Goal: Task Accomplishment & Management: Complete application form

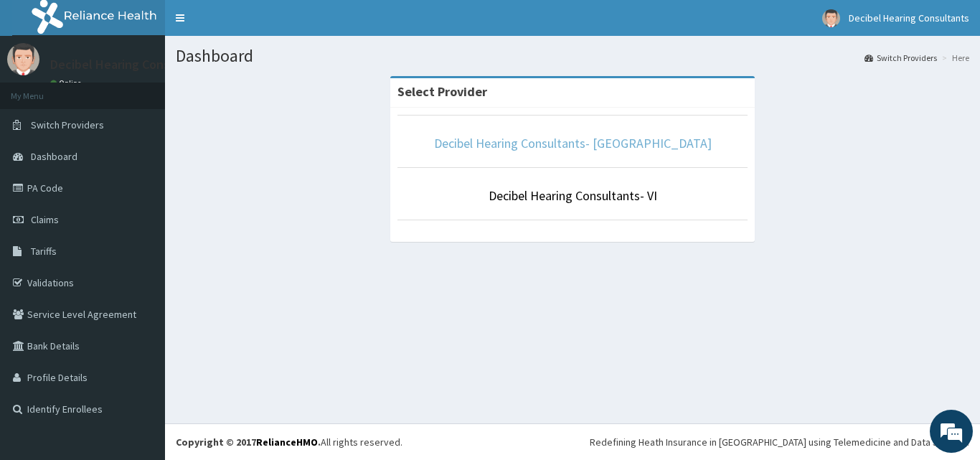
click at [578, 140] on link "Decibel Hearing Consultants- [GEOGRAPHIC_DATA]" at bounding box center [573, 143] width 278 height 17
click at [568, 137] on link "Decibel Hearing Consultants- [GEOGRAPHIC_DATA]" at bounding box center [573, 143] width 278 height 17
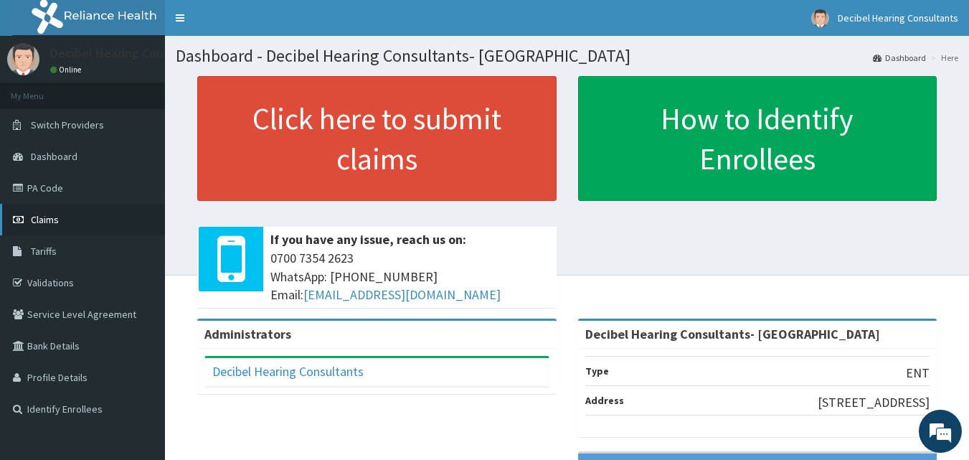
click at [44, 217] on span "Claims" at bounding box center [45, 219] width 28 height 13
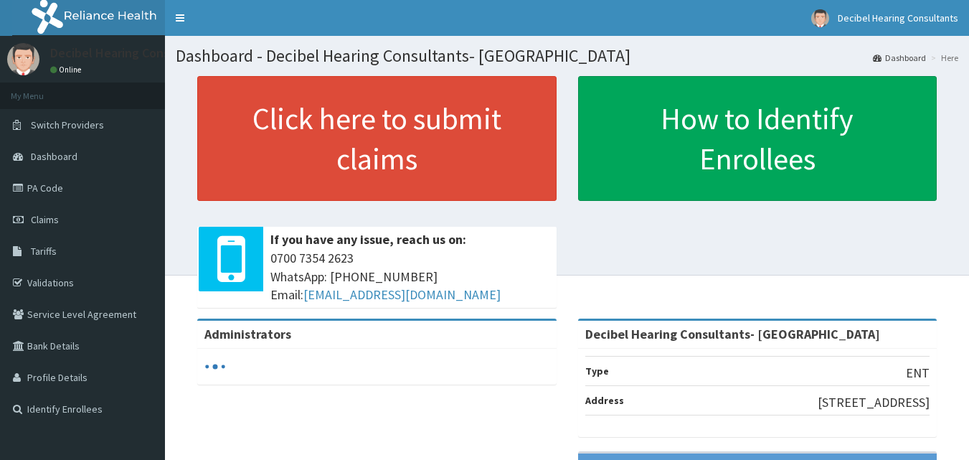
click at [59, 189] on link "PA Code" at bounding box center [82, 188] width 165 height 32
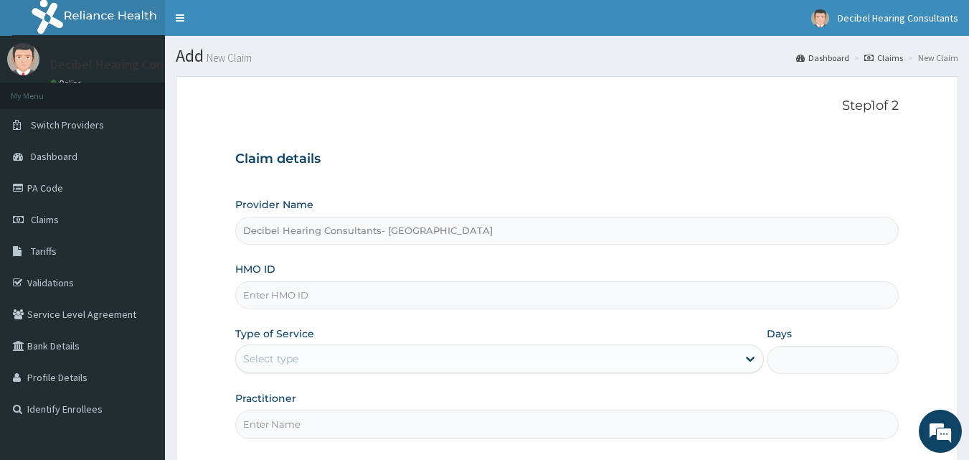
click at [329, 288] on input "HMO ID" at bounding box center [567, 295] width 664 height 28
paste input "CSW/10062/A"
type input "CSW/10062/A"
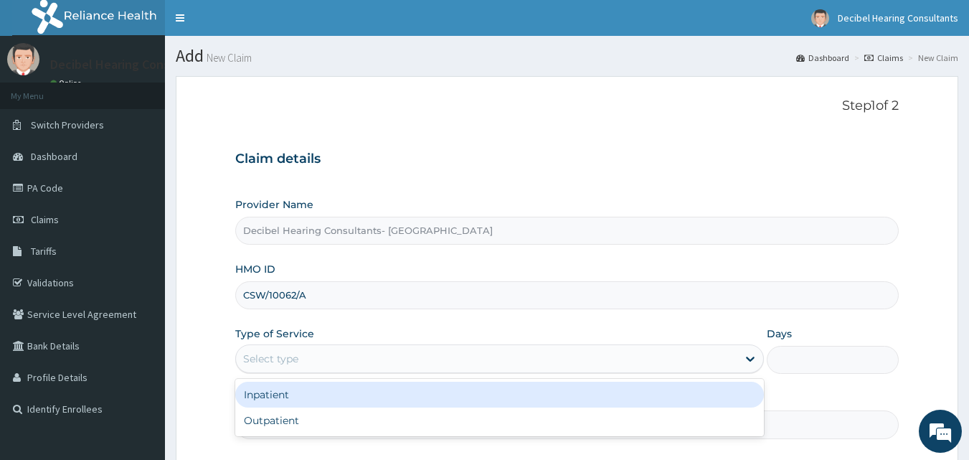
click at [381, 362] on div "Select type" at bounding box center [487, 358] width 502 height 23
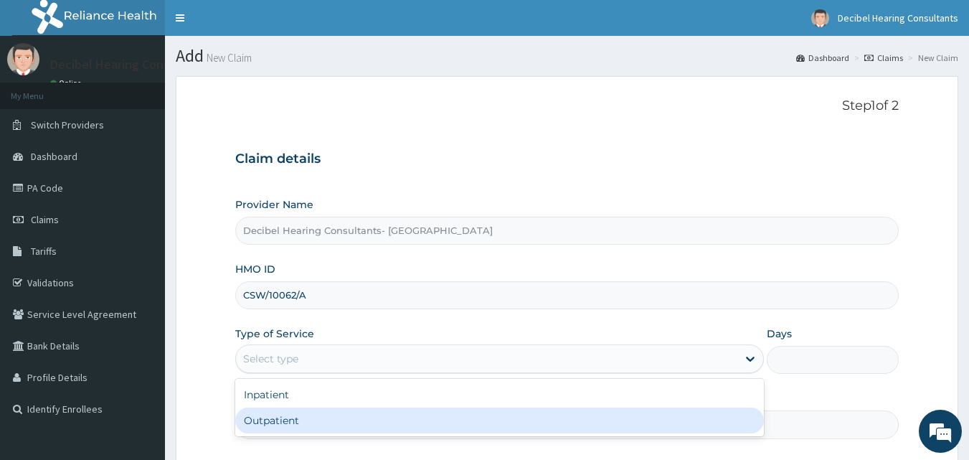
click at [366, 417] on div "Outpatient" at bounding box center [499, 421] width 529 height 26
type input "1"
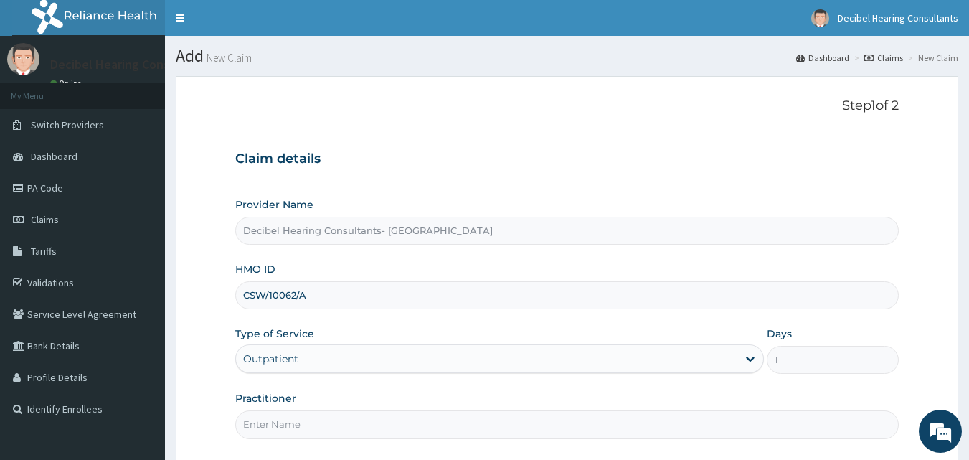
scroll to position [65, 0]
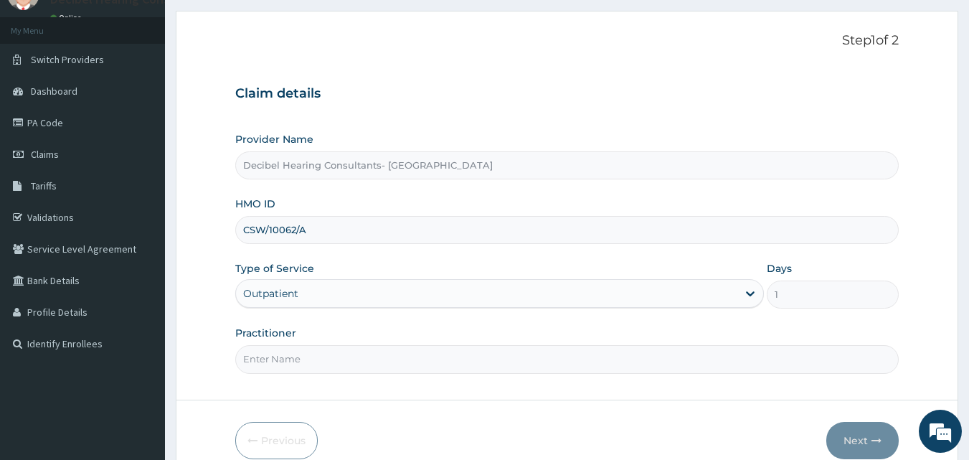
click at [456, 355] on input "Practitioner" at bounding box center [567, 359] width 664 height 28
type input "Dr. Owolawi"
click at [879, 443] on icon "button" at bounding box center [877, 441] width 10 height 10
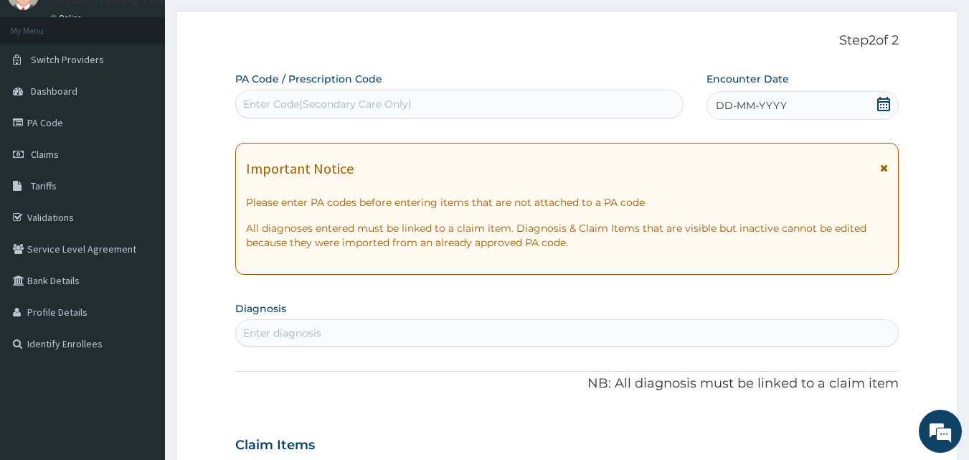
scroll to position [0, 0]
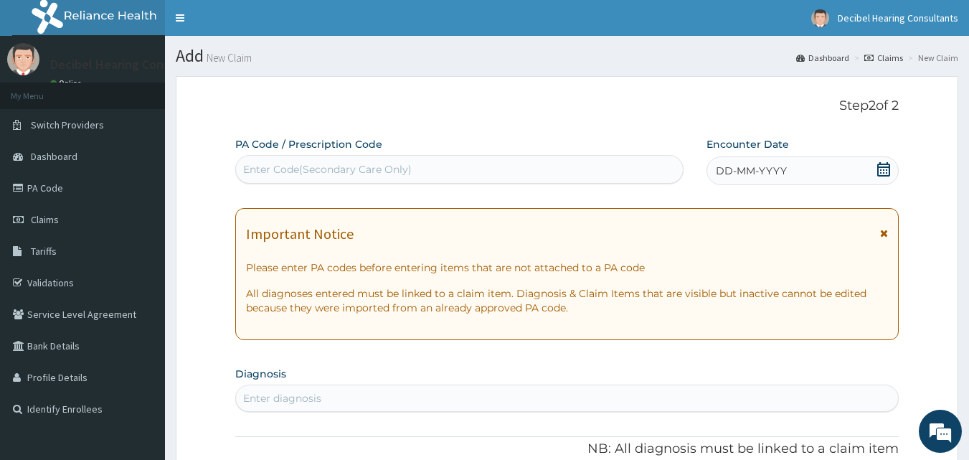
click at [489, 170] on div "Enter Code(Secondary Care Only)" at bounding box center [460, 169] width 448 height 23
click at [418, 166] on div "Enter Code(Secondary Care Only)" at bounding box center [460, 169] width 448 height 23
paste input "PA/99F758"
type input "PA/99F758"
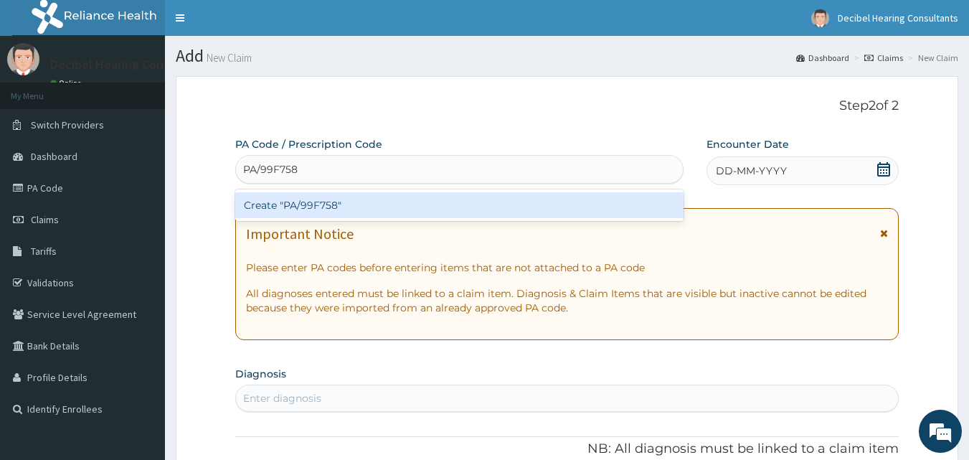
click at [425, 208] on div "Create "PA/99F758"" at bounding box center [459, 205] width 449 height 26
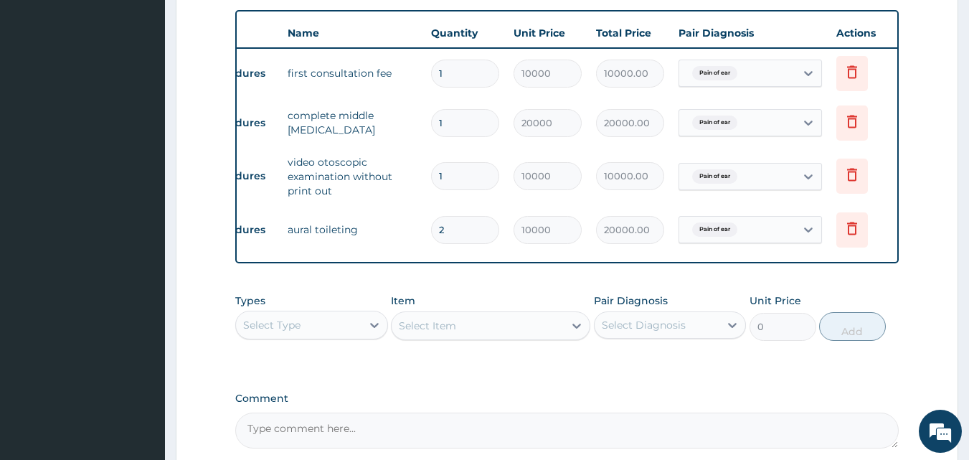
scroll to position [0, 47]
click at [857, 234] on icon at bounding box center [851, 228] width 17 height 17
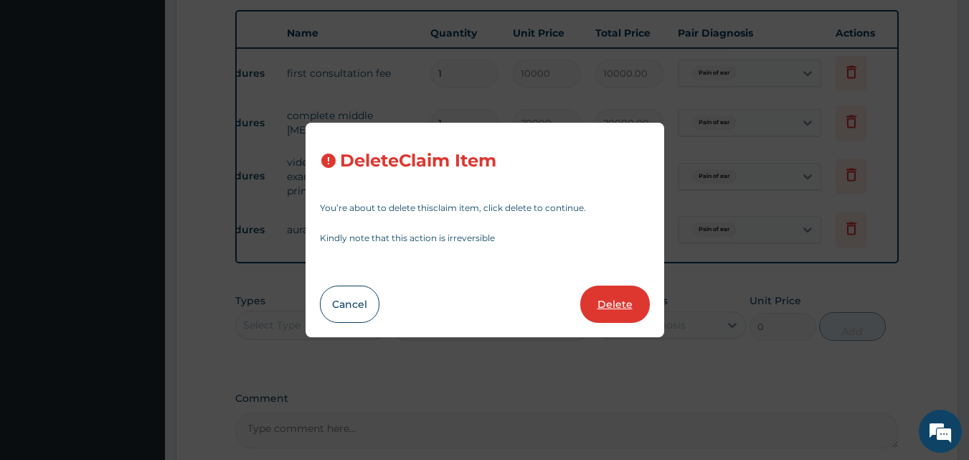
click at [616, 302] on button "Delete" at bounding box center [615, 304] width 70 height 37
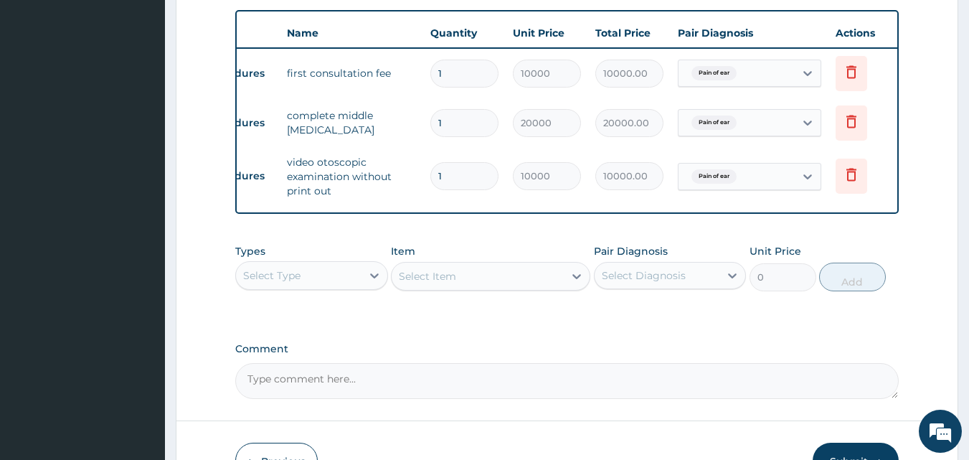
scroll to position [624, 0]
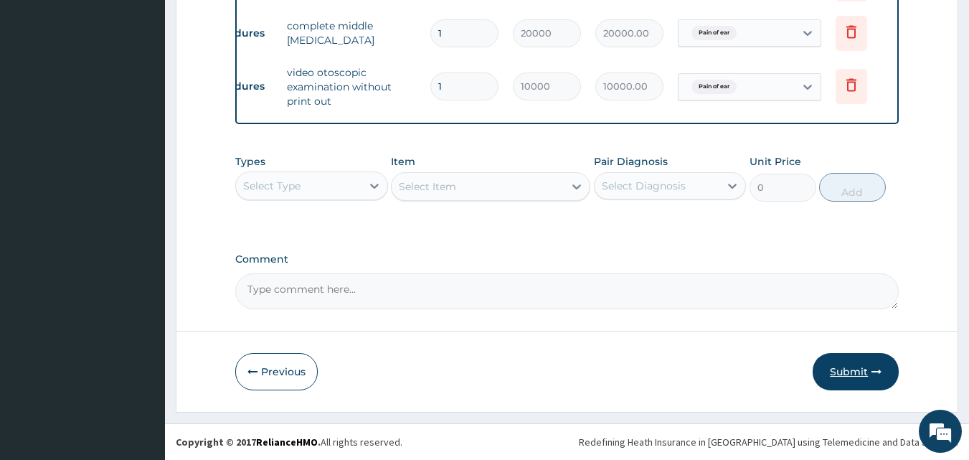
click at [873, 362] on button "Submit" at bounding box center [856, 371] width 86 height 37
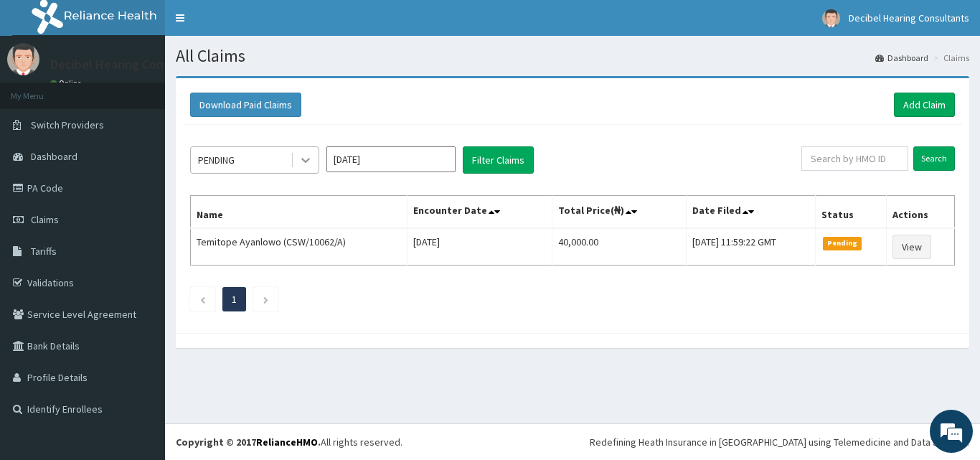
click at [306, 164] on icon at bounding box center [305, 160] width 14 height 14
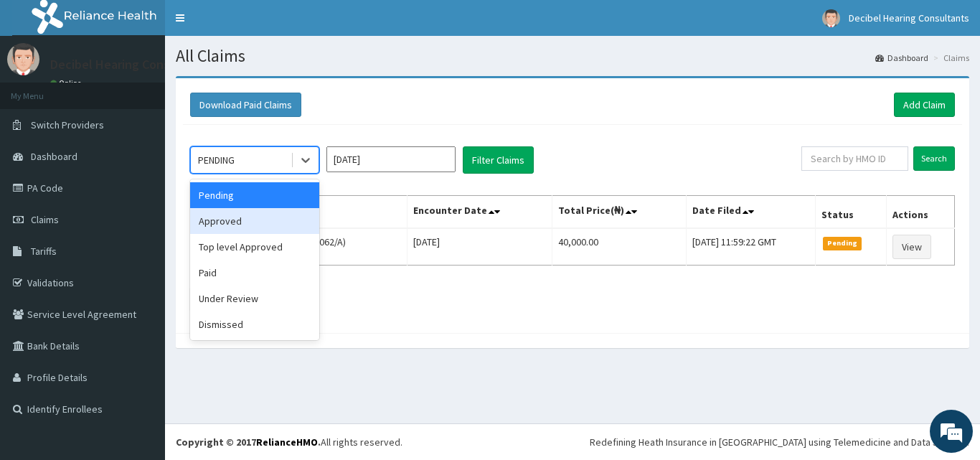
click at [265, 218] on div "Approved" at bounding box center [254, 221] width 129 height 26
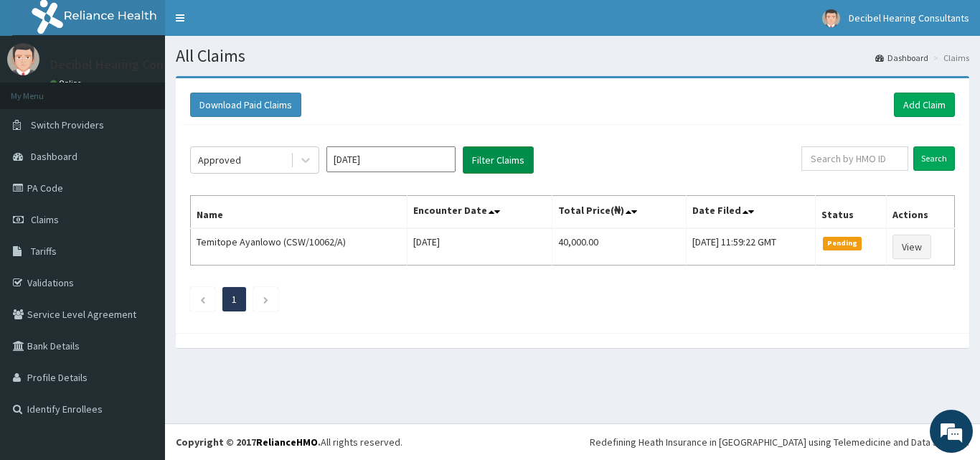
click at [504, 162] on button "Filter Claims" at bounding box center [498, 159] width 71 height 27
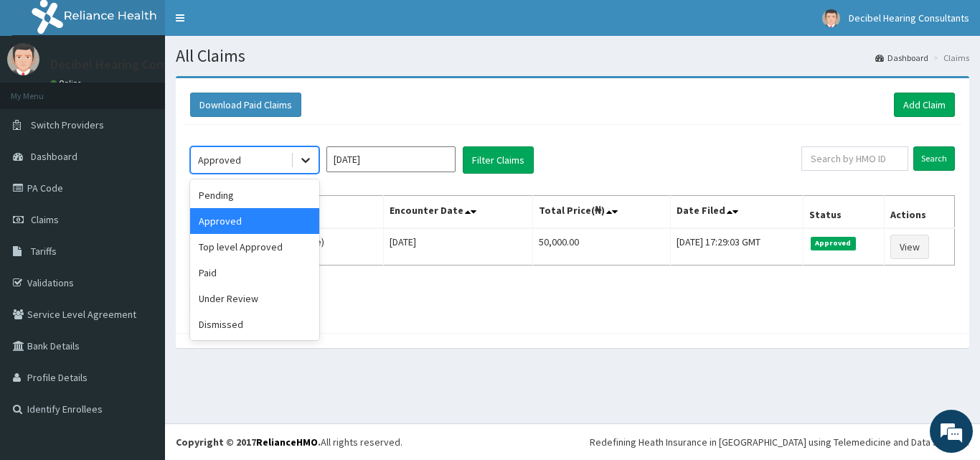
click at [302, 164] on icon at bounding box center [305, 160] width 14 height 14
click at [270, 268] on div "Paid" at bounding box center [254, 273] width 129 height 26
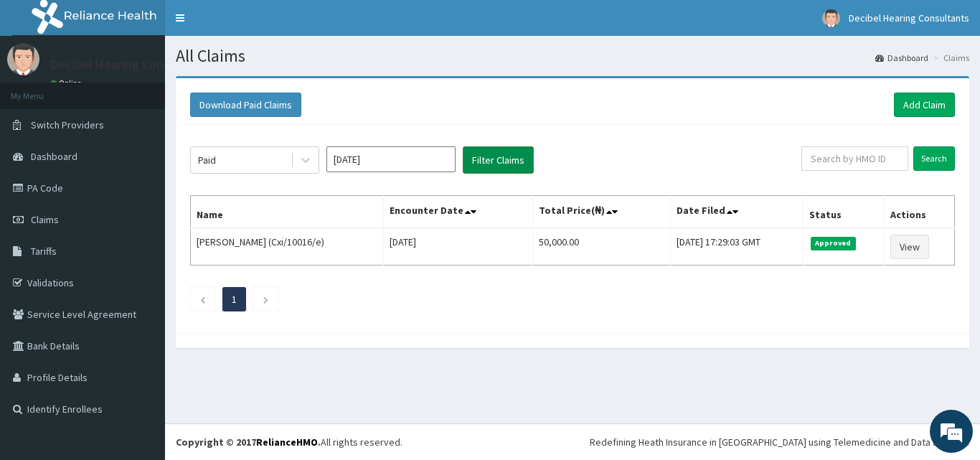
click at [495, 150] on button "Filter Claims" at bounding box center [498, 159] width 71 height 27
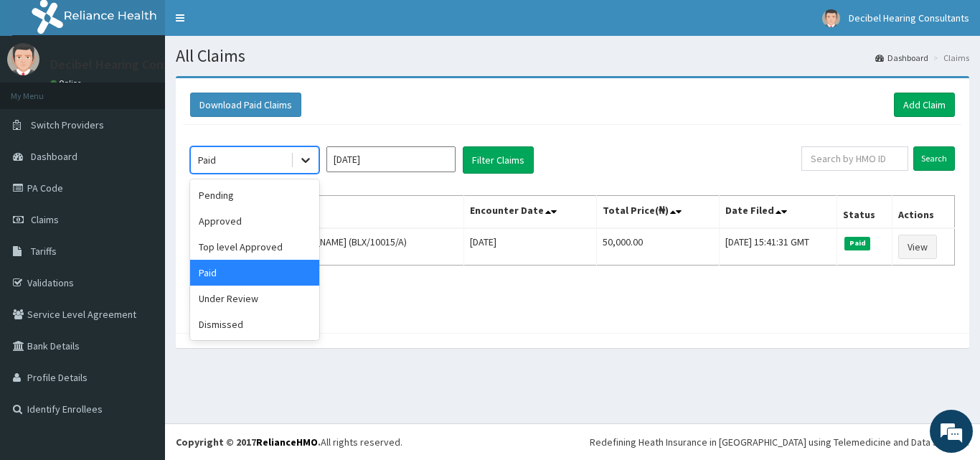
click at [296, 156] on div at bounding box center [306, 160] width 26 height 26
click at [255, 245] on div "Top level Approved" at bounding box center [254, 247] width 129 height 26
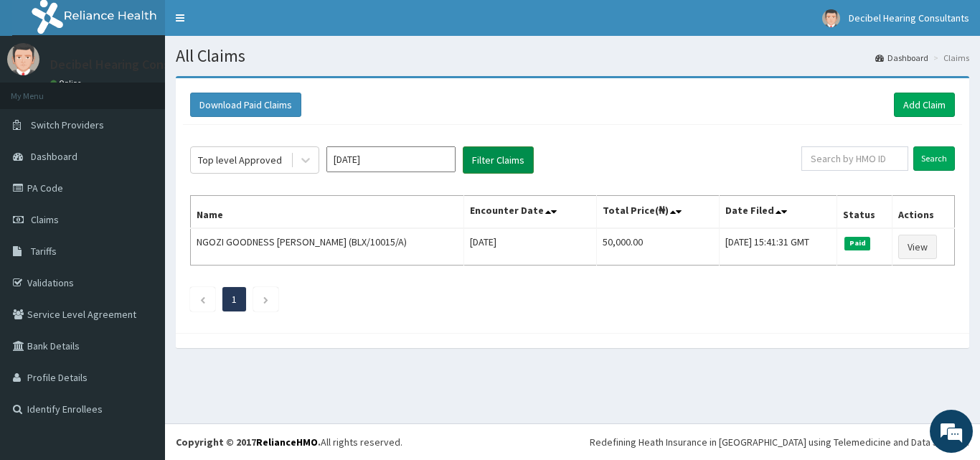
click at [522, 156] on button "Filter Claims" at bounding box center [498, 159] width 71 height 27
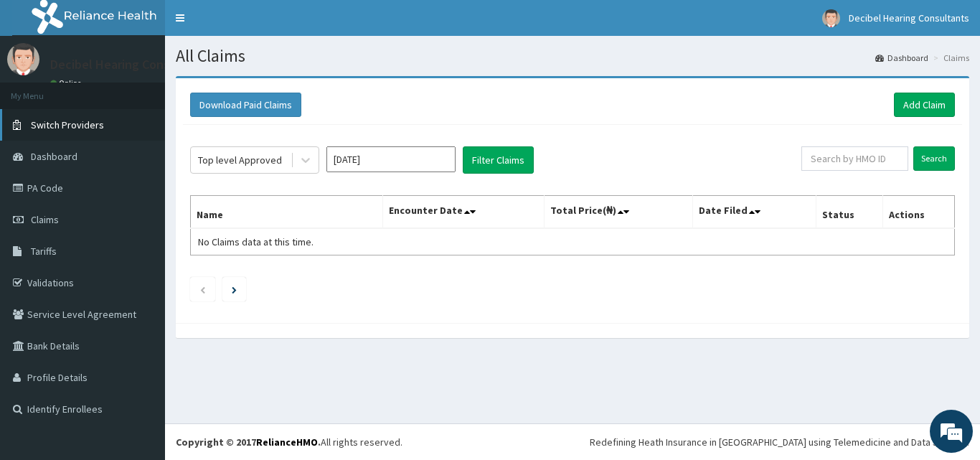
click at [65, 129] on span "Switch Providers" at bounding box center [67, 124] width 73 height 13
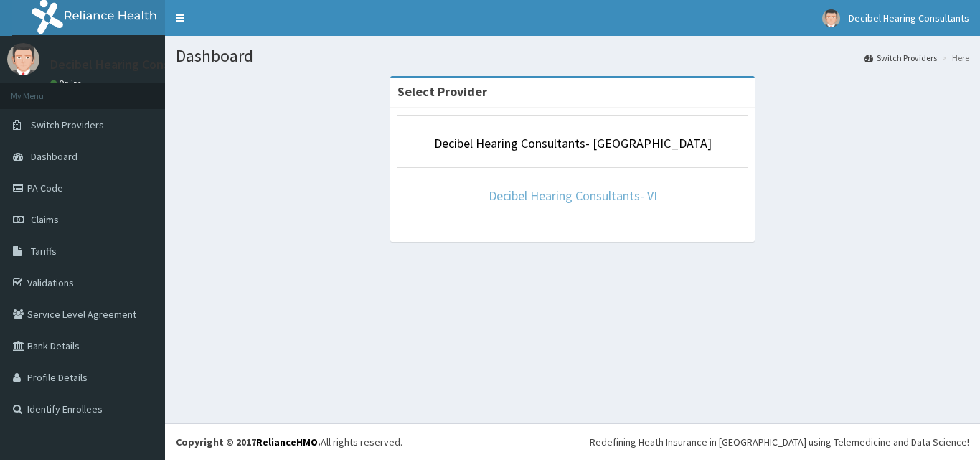
click at [551, 193] on link "Decibel Hearing Consultants- VI" at bounding box center [573, 195] width 169 height 17
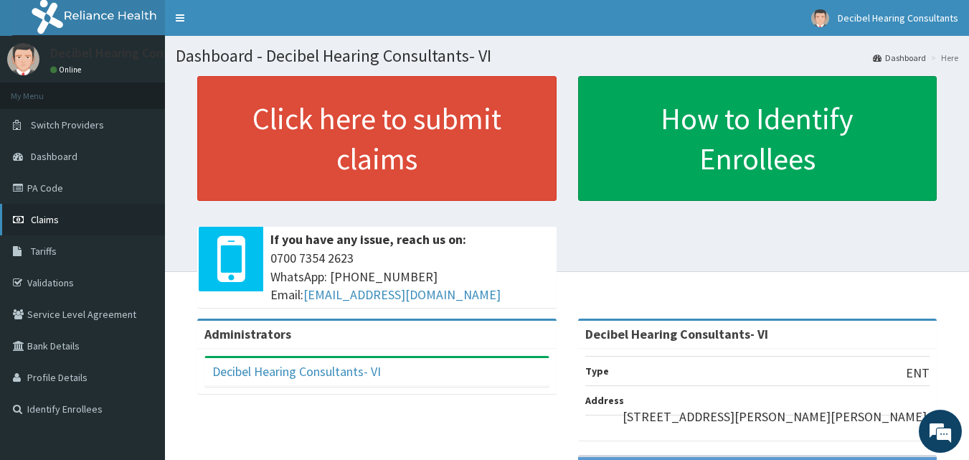
click at [82, 207] on link "Claims" at bounding box center [82, 220] width 165 height 32
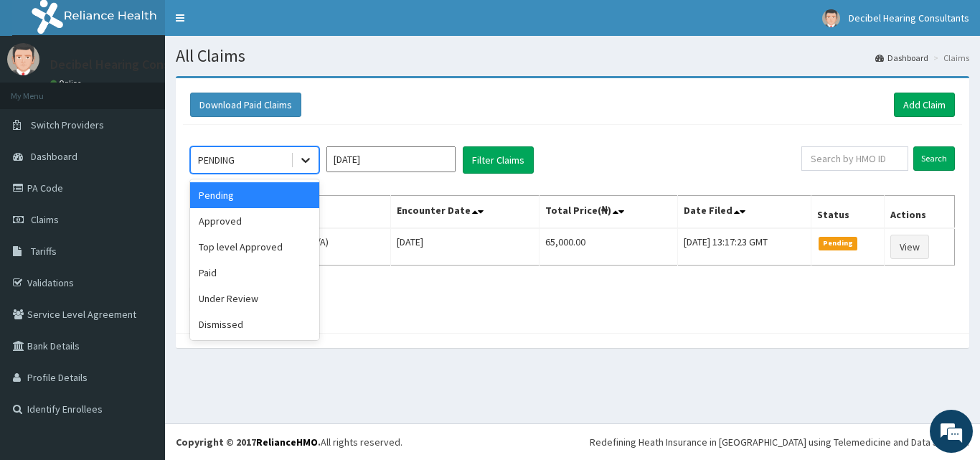
click at [309, 170] on div at bounding box center [306, 160] width 26 height 26
click at [292, 222] on div "Approved" at bounding box center [254, 221] width 129 height 26
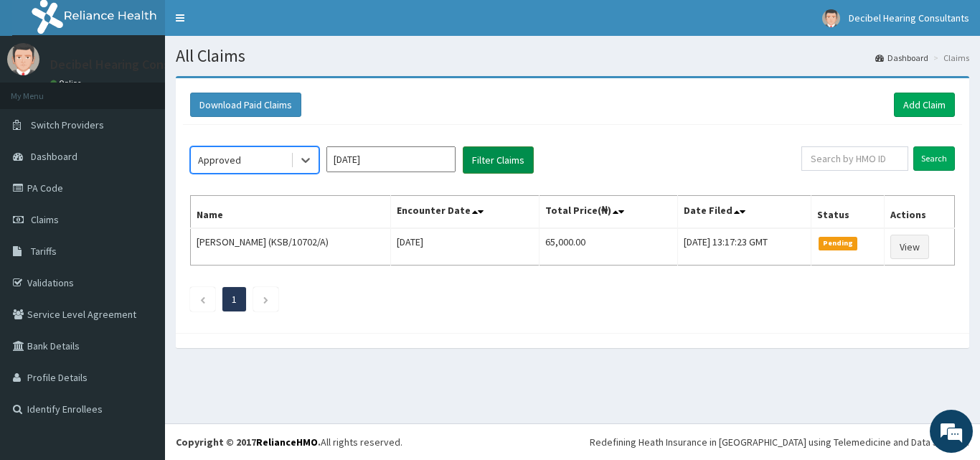
click at [499, 156] on button "Filter Claims" at bounding box center [498, 159] width 71 height 27
